Goal: Check status: Check status

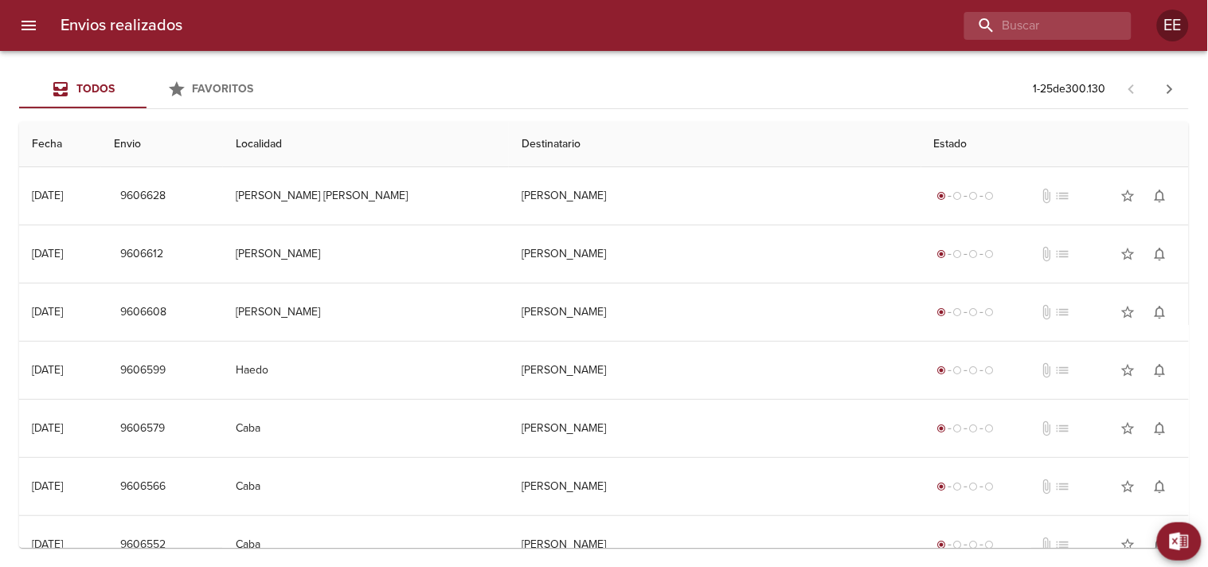
click at [1014, 25] on input "buscar" at bounding box center [1035, 26] width 140 height 28
type input "[PERSON_NAME]"
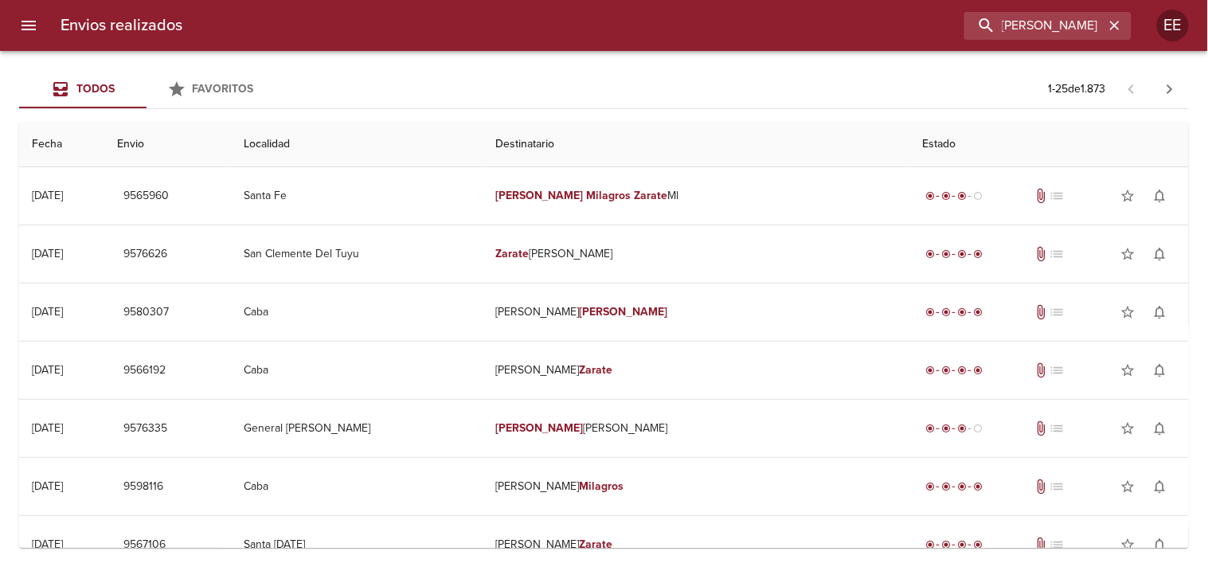
scroll to position [0, 0]
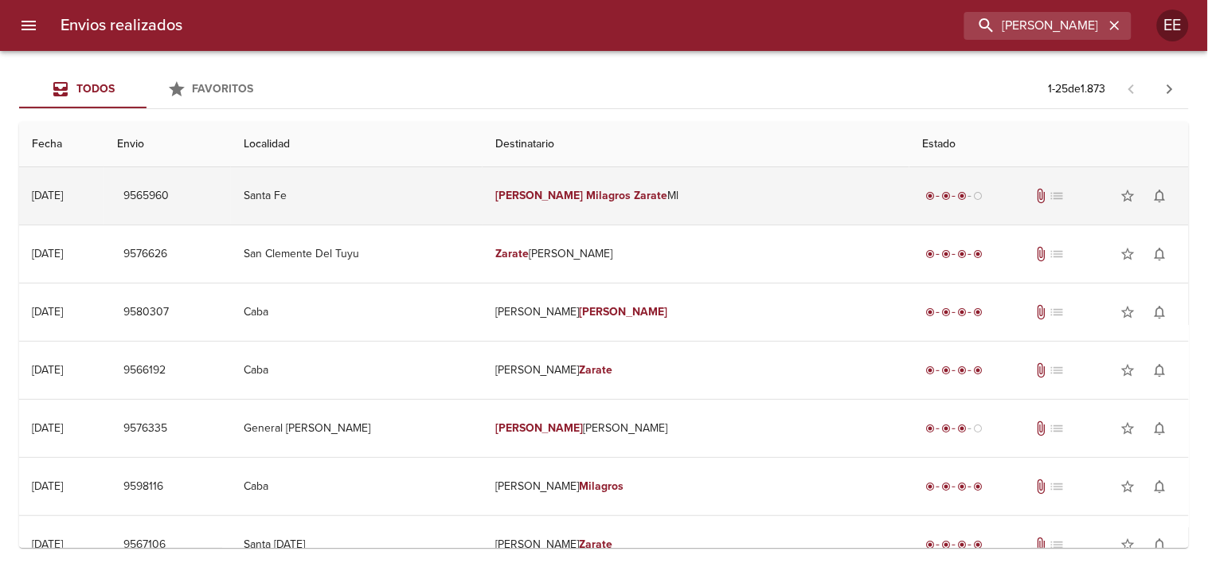
click at [554, 180] on td "[PERSON_NAME] Ml" at bounding box center [696, 195] width 427 height 57
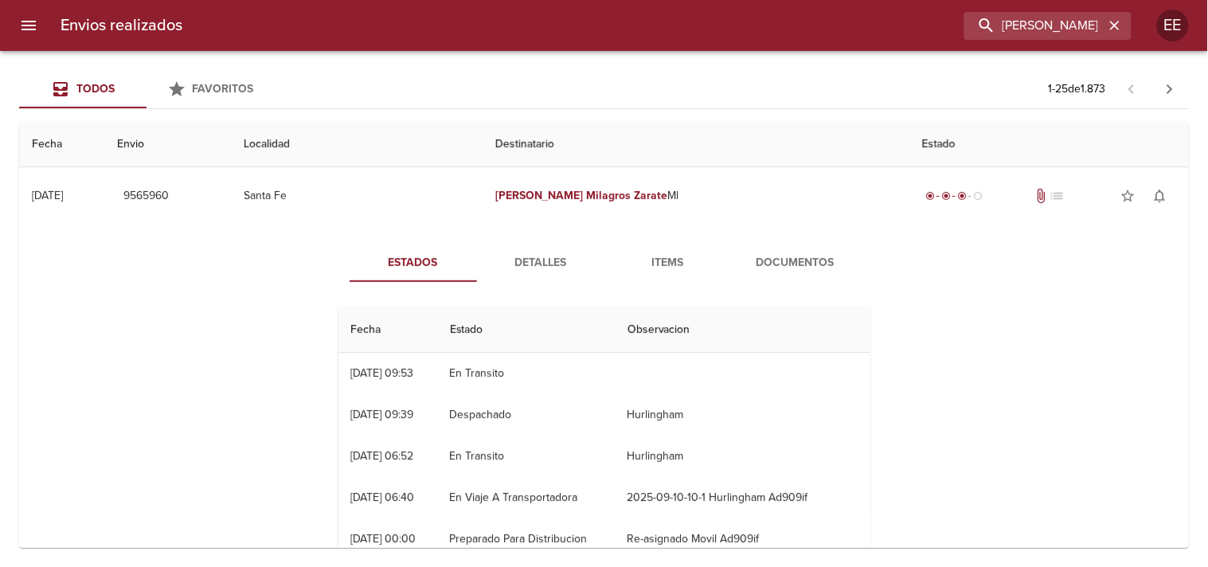
click at [554, 249] on button "Detalles" at bounding box center [540, 263] width 127 height 38
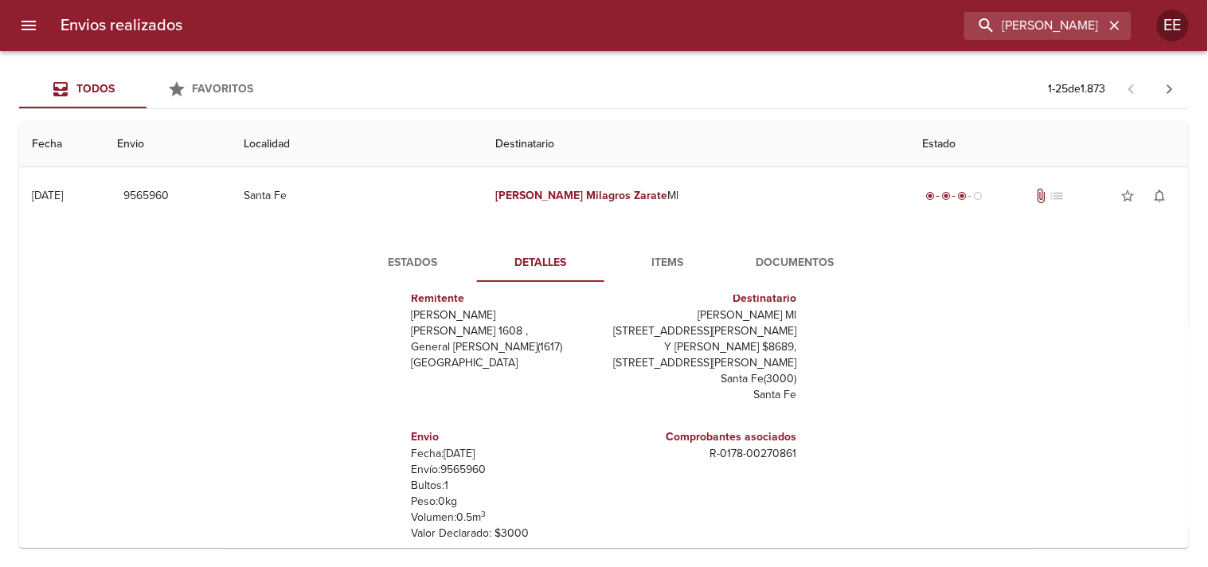
click at [437, 258] on span "Estados" at bounding box center [413, 263] width 108 height 20
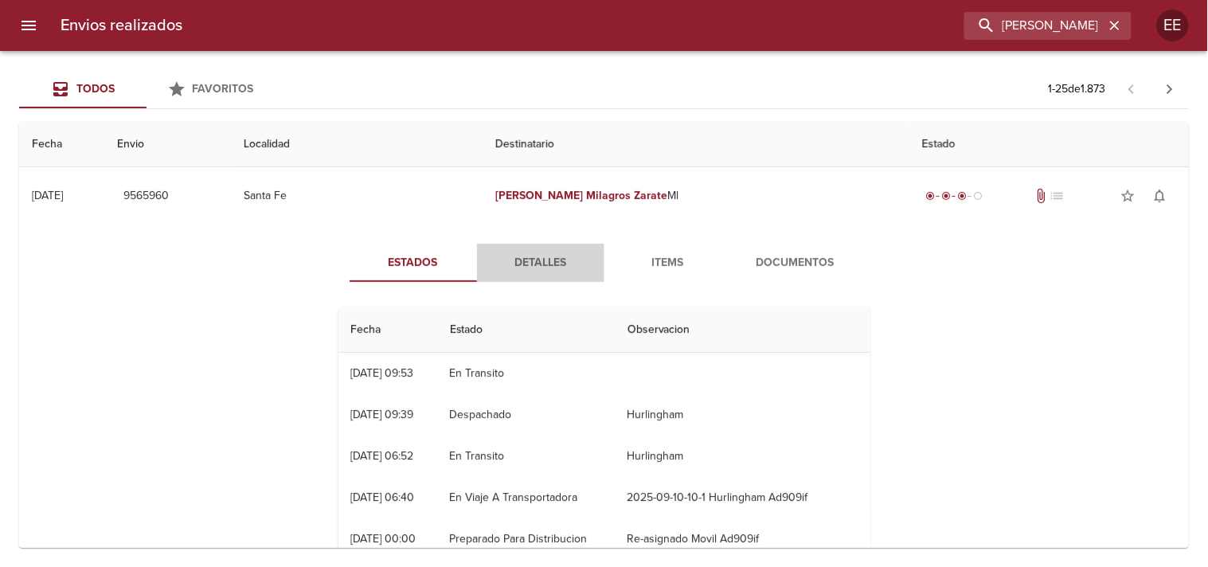
drag, startPoint x: 548, startPoint y: 258, endPoint x: 554, endPoint y: 268, distance: 11.1
click at [550, 259] on span "Detalles" at bounding box center [541, 263] width 108 height 20
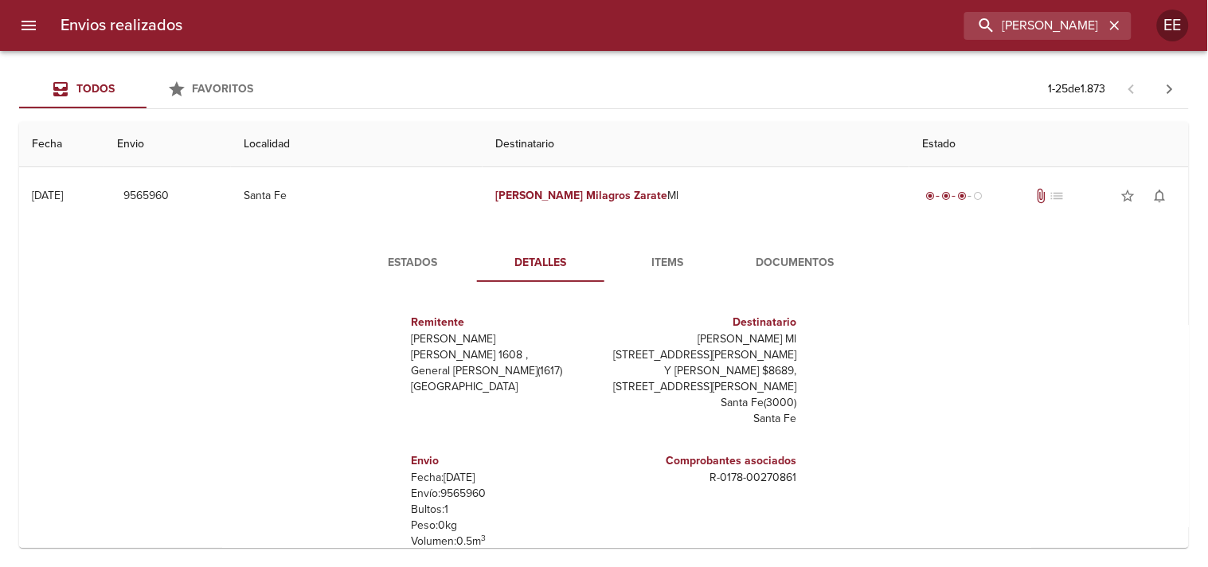
click at [687, 267] on span "Items" at bounding box center [668, 263] width 108 height 20
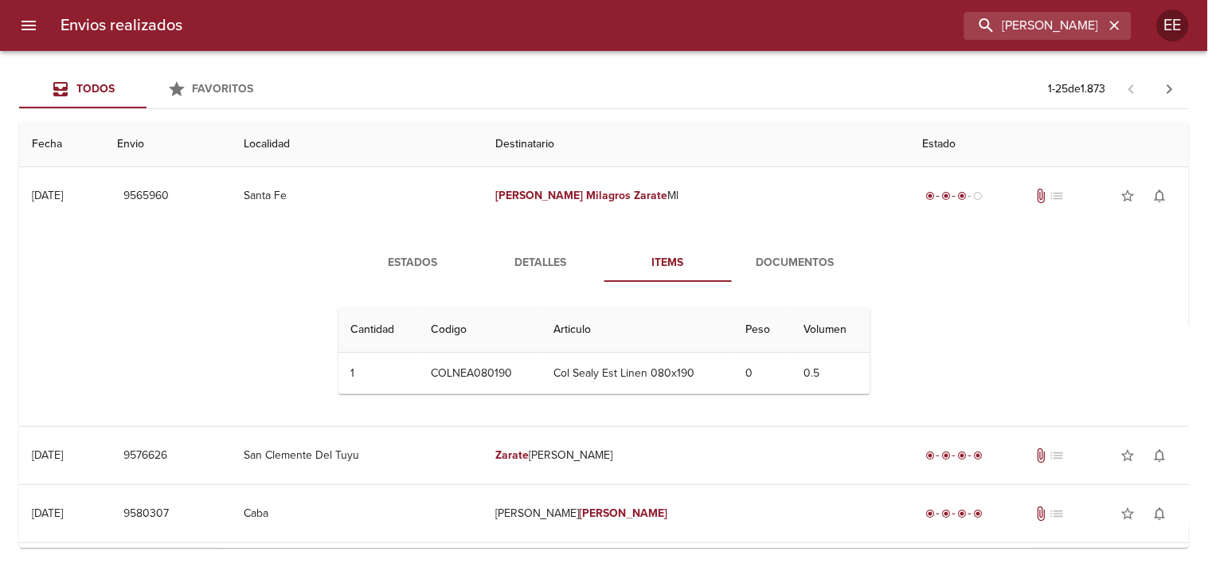
click at [818, 267] on span "Documentos" at bounding box center [796, 263] width 108 height 20
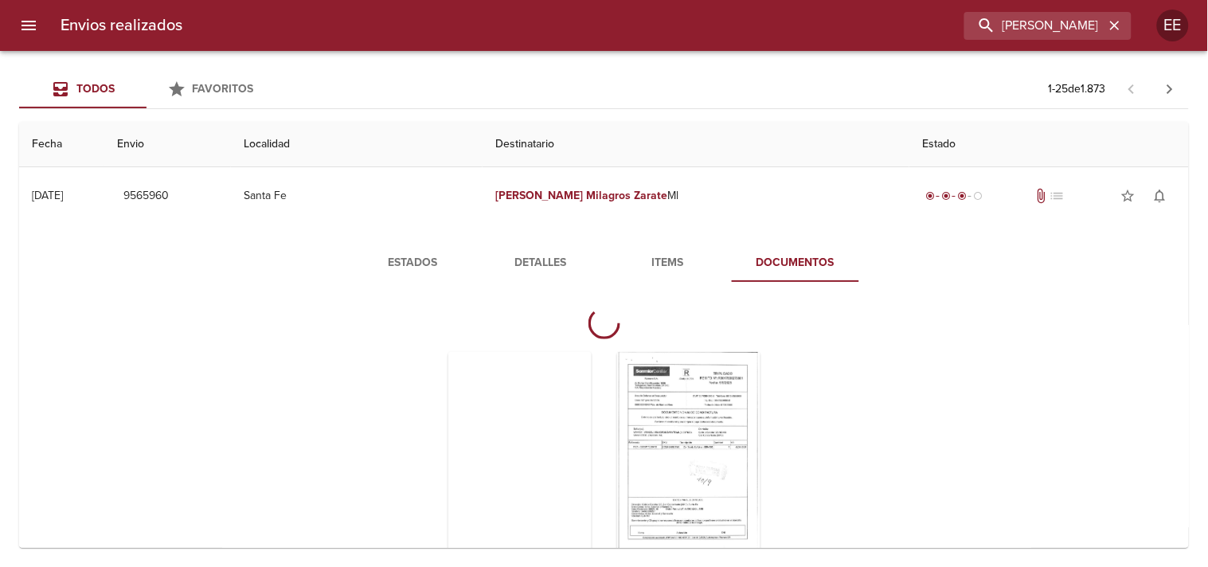
click at [389, 268] on span "Estados" at bounding box center [413, 263] width 108 height 20
